Goal: Book appointment/travel/reservation

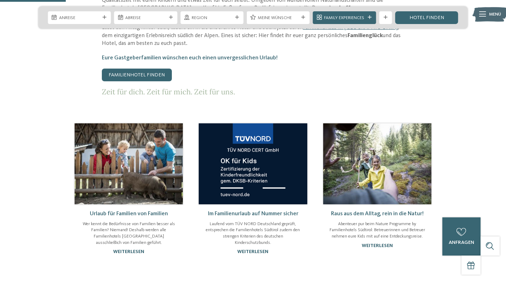
scroll to position [376, 0]
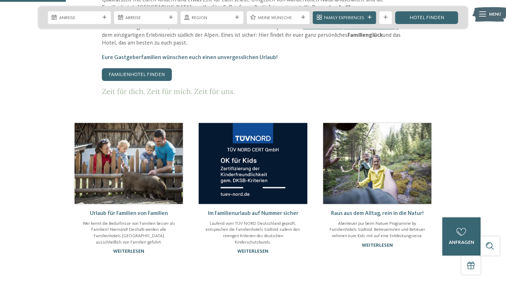
click at [140, 211] on link "Urlaub für Familien von Familien" at bounding box center [129, 214] width 78 height 6
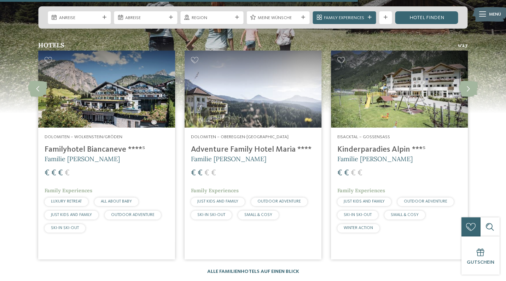
scroll to position [808, 0]
click at [209, 146] on h4 "Adventure Family Hotel Maria ****" at bounding box center [253, 150] width 124 height 10
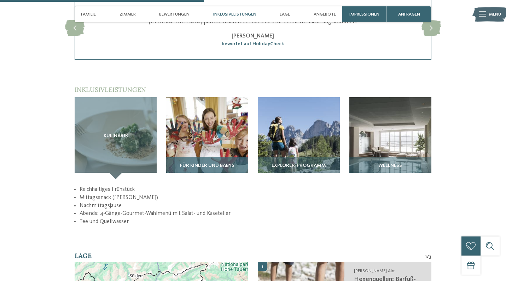
scroll to position [842, 0]
click at [209, 157] on div "Für Kinder und Babys" at bounding box center [207, 168] width 82 height 22
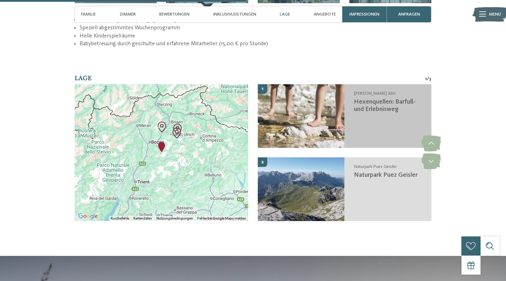
scroll to position [1013, 0]
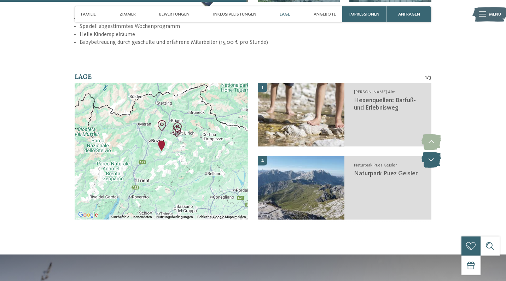
click at [433, 152] on icon at bounding box center [431, 160] width 19 height 16
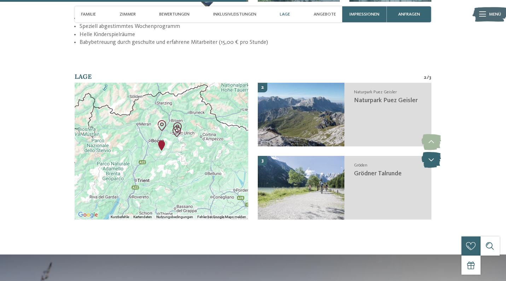
click at [433, 152] on icon at bounding box center [431, 160] width 19 height 16
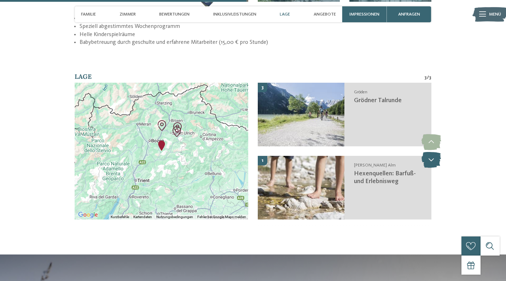
click at [433, 152] on icon at bounding box center [431, 160] width 19 height 16
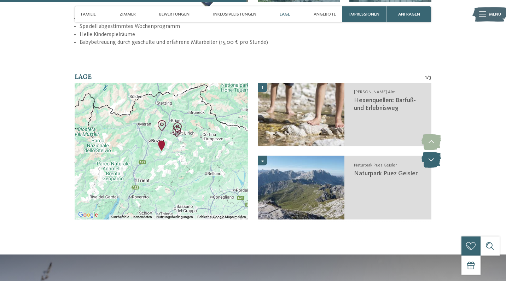
click at [433, 152] on icon at bounding box center [431, 160] width 19 height 16
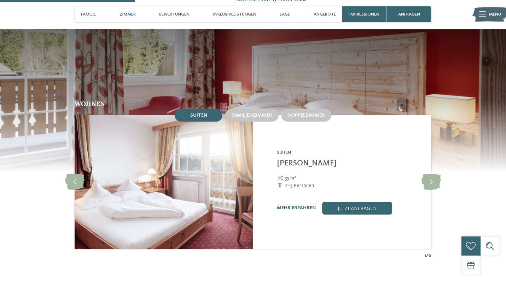
scroll to position [554, 0]
click at [433, 175] on icon at bounding box center [431, 182] width 19 height 16
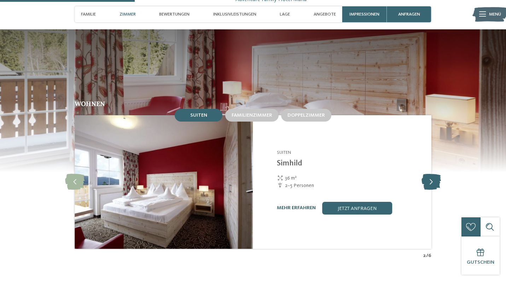
click at [433, 175] on icon at bounding box center [431, 182] width 19 height 16
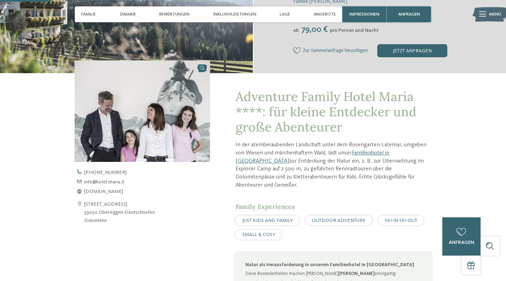
scroll to position [54, 0]
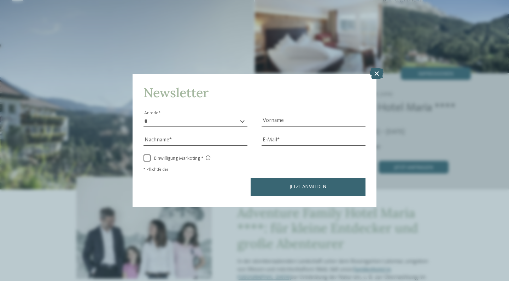
click at [472, 246] on div "zurück zur Hotelübersicht ab" at bounding box center [254, 241] width 509 height 526
click at [377, 68] on icon at bounding box center [377, 73] width 14 height 11
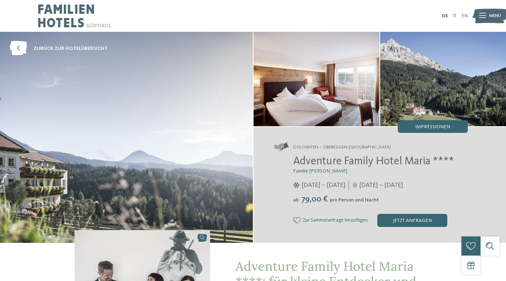
scroll to position [0, 0]
click at [426, 125] on span "Impressionen" at bounding box center [432, 127] width 35 height 5
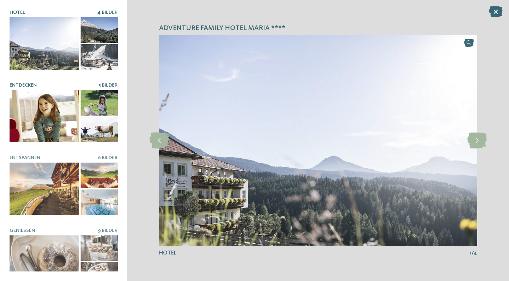
click at [55, 119] on div at bounding box center [45, 116] width 70 height 52
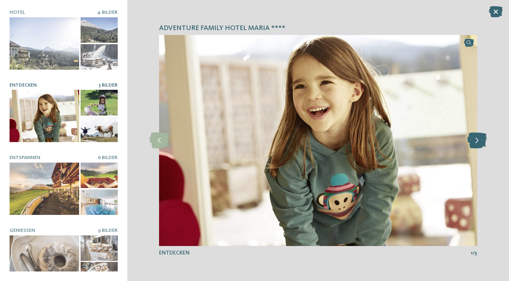
click at [482, 138] on icon at bounding box center [477, 141] width 19 height 16
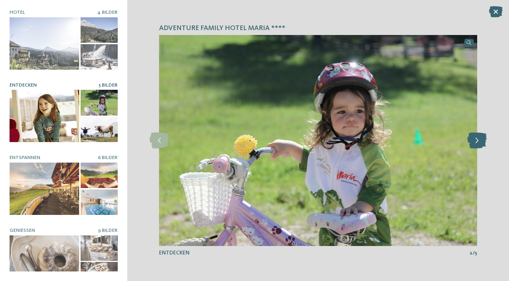
click at [482, 138] on icon at bounding box center [477, 141] width 19 height 16
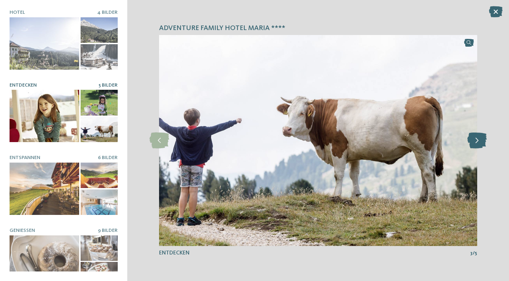
click at [482, 138] on icon at bounding box center [477, 141] width 19 height 16
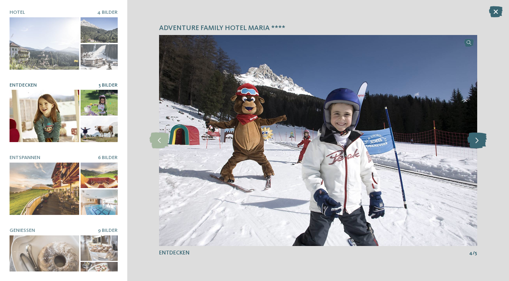
click at [482, 138] on icon at bounding box center [477, 141] width 19 height 16
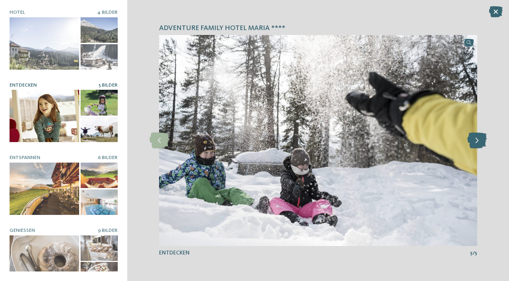
click at [482, 138] on icon at bounding box center [477, 141] width 19 height 16
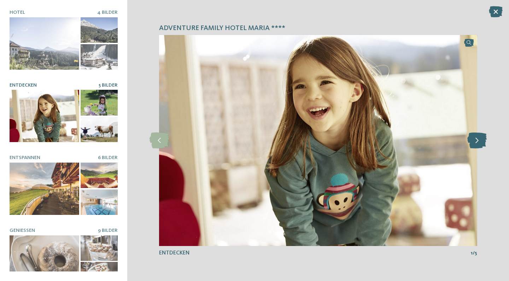
click at [482, 138] on icon at bounding box center [477, 141] width 19 height 16
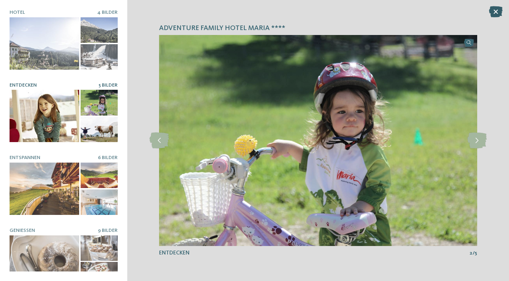
click at [495, 13] on icon at bounding box center [496, 11] width 14 height 11
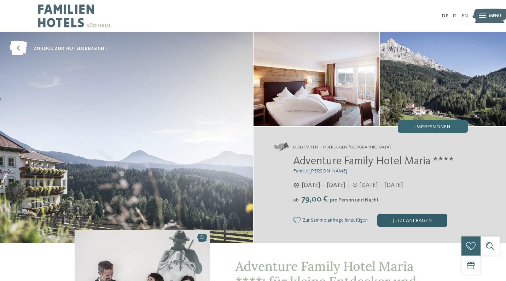
click at [409, 220] on div "jetzt anfragen" at bounding box center [412, 220] width 70 height 13
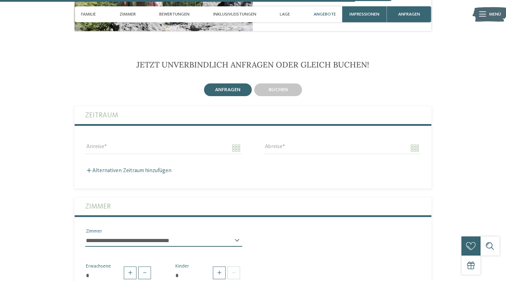
scroll to position [1461, 0]
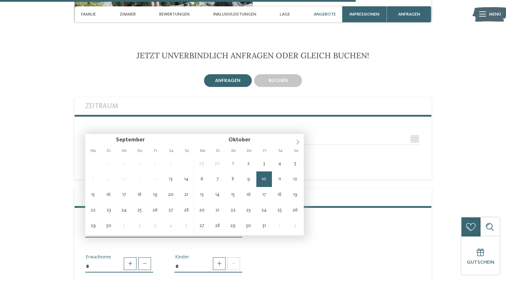
type input "**********"
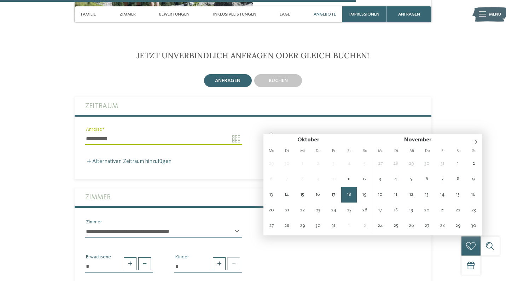
type input "**********"
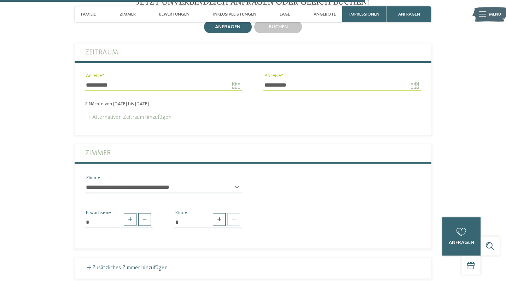
scroll to position [1516, 0]
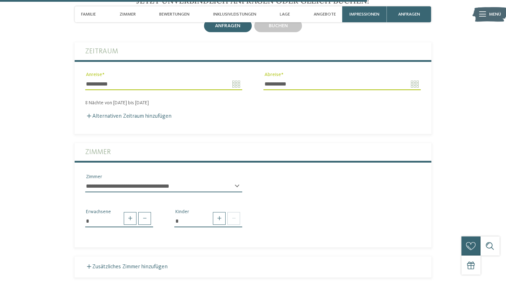
click at [144, 180] on select "**********" at bounding box center [163, 186] width 157 height 12
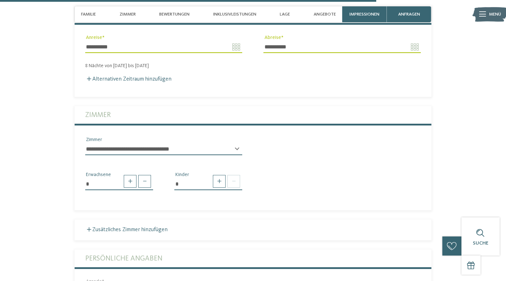
scroll to position [1553, 0]
click at [221, 175] on span at bounding box center [219, 181] width 13 height 13
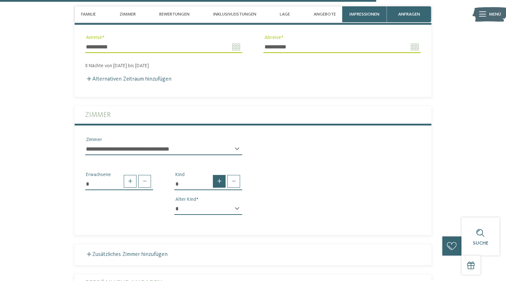
click at [221, 175] on span at bounding box center [219, 181] width 13 height 13
type input "*"
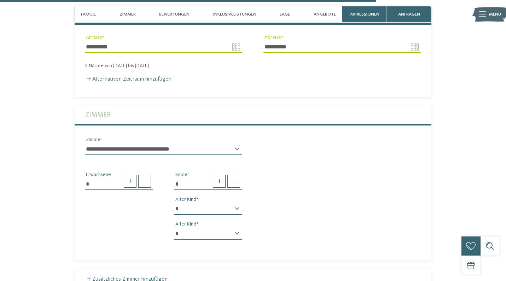
select select "*"
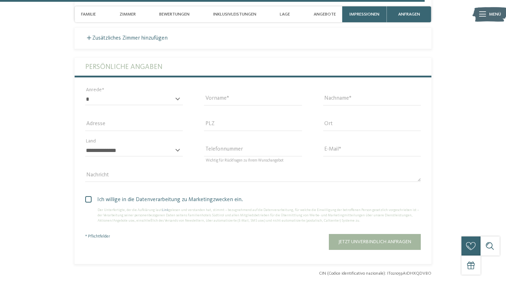
scroll to position [1795, 0]
select select "*"
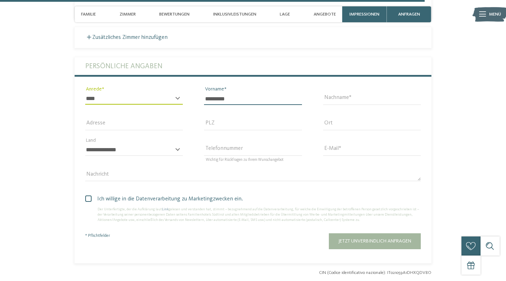
type input "*********"
type input "*"
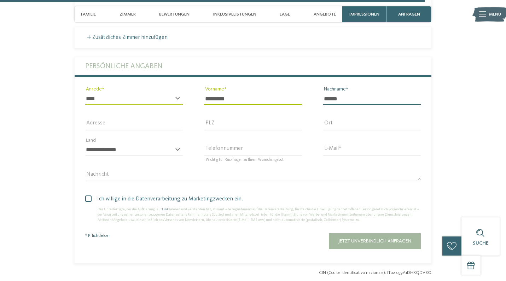
type input "******"
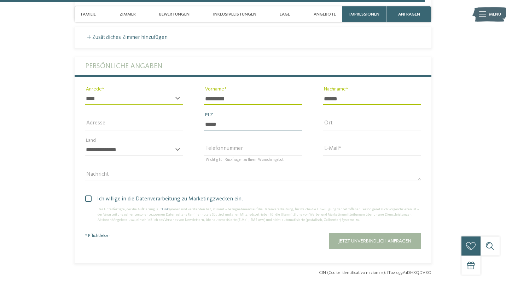
type input "*****"
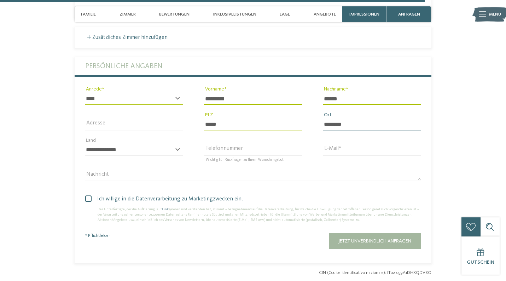
type input "********"
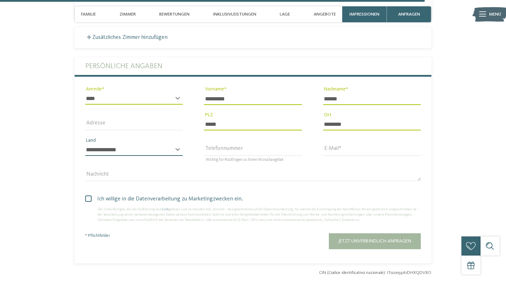
select select "**"
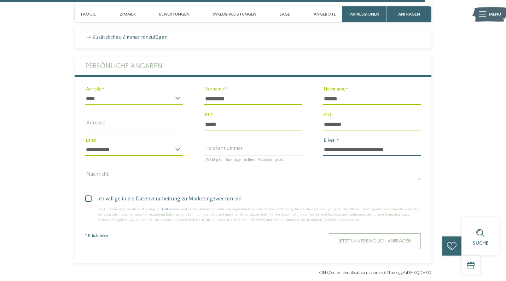
type input "**********"
click at [373, 233] on button "Jetzt unverbindlich anfragen" at bounding box center [375, 241] width 92 height 16
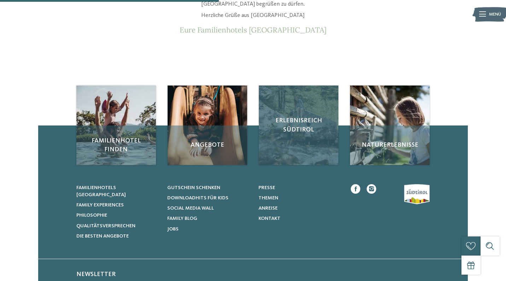
scroll to position [74, 0]
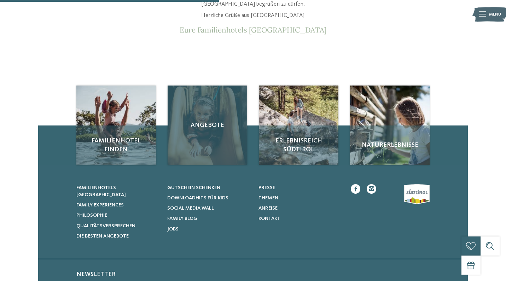
click at [182, 125] on span "Angebote" at bounding box center [207, 125] width 67 height 9
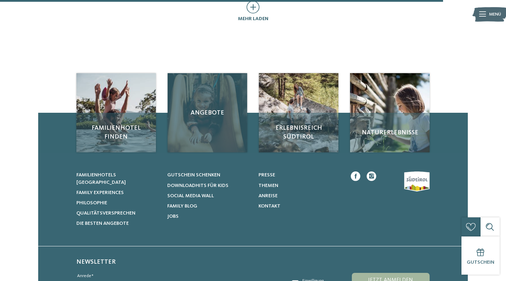
scroll to position [526, 0]
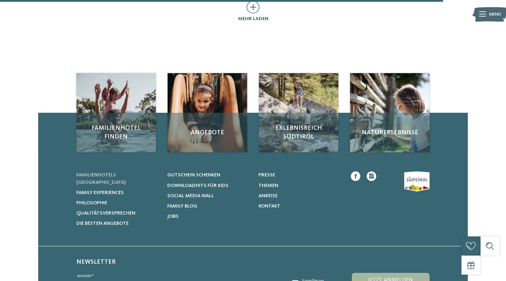
click at [126, 173] on span "Familienhotels [GEOGRAPHIC_DATA]" at bounding box center [101, 179] width 50 height 12
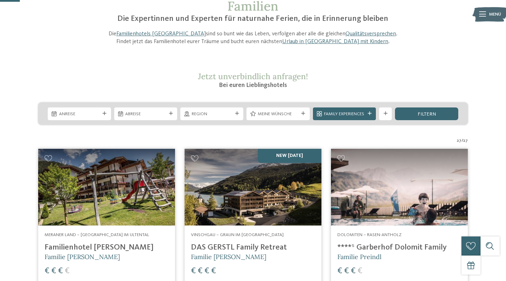
scroll to position [88, 0]
